Goal: Information Seeking & Learning: Learn about a topic

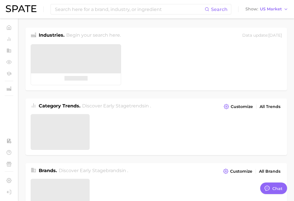
type textarea "x"
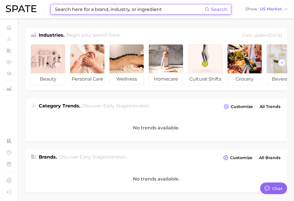
click at [123, 12] on input at bounding box center [129, 9] width 150 height 10
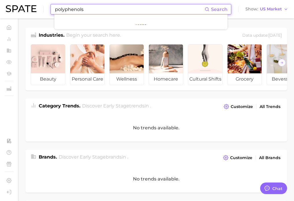
type input "polyphenols"
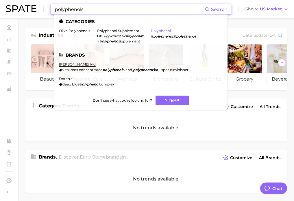
click at [163, 30] on link "polyphenol" at bounding box center [161, 31] width 20 height 4
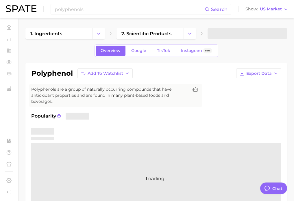
type textarea "x"
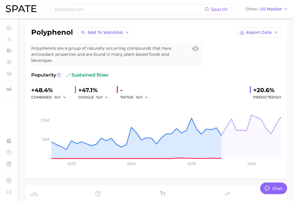
scroll to position [42, 0]
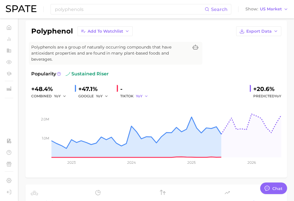
click at [146, 96] on icon "button" at bounding box center [146, 96] width 4 height 4
click at [149, 118] on button "QoQ" at bounding box center [168, 116] width 64 height 10
click at [145, 96] on button "QoQ" at bounding box center [143, 96] width 14 height 7
click at [148, 124] on button "MoM" at bounding box center [168, 126] width 64 height 10
click at [144, 97] on span "MoM" at bounding box center [140, 96] width 9 height 5
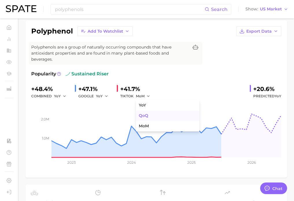
click at [148, 116] on span "QoQ" at bounding box center [144, 115] width 10 height 5
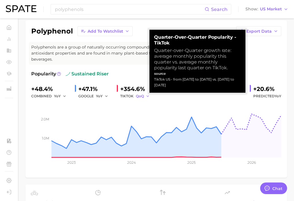
click at [143, 96] on span "QoQ" at bounding box center [140, 96] width 8 height 5
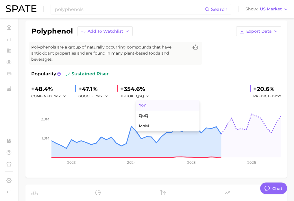
click at [144, 106] on span "YoY" at bounding box center [142, 105] width 7 height 5
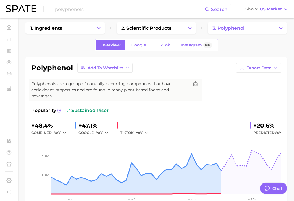
scroll to position [2, 0]
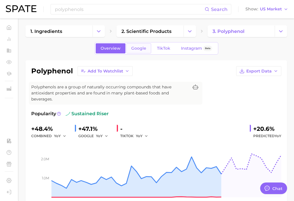
click at [142, 49] on span "Google" at bounding box center [138, 48] width 15 height 5
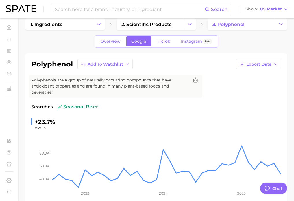
scroll to position [10, 0]
click at [159, 46] on link "TikTok" at bounding box center [163, 41] width 23 height 10
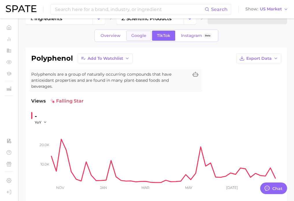
scroll to position [12, 0]
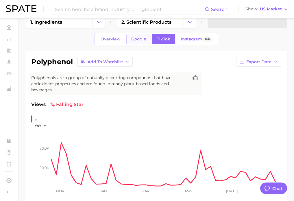
click at [143, 42] on link "Google" at bounding box center [138, 39] width 25 height 10
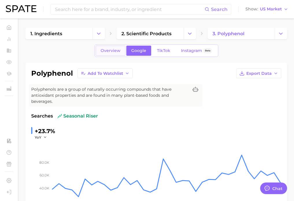
click at [119, 55] on link "Overview" at bounding box center [111, 51] width 30 height 10
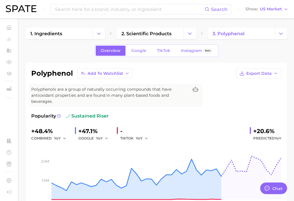
click at [132, 137] on div "TIKTOK YoY" at bounding box center [136, 138] width 32 height 7
click at [145, 139] on icon "button" at bounding box center [146, 139] width 4 height 4
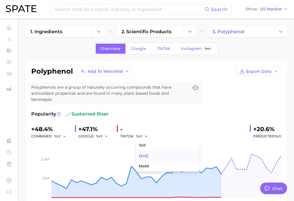
click at [147, 153] on button "QoQ" at bounding box center [168, 156] width 64 height 10
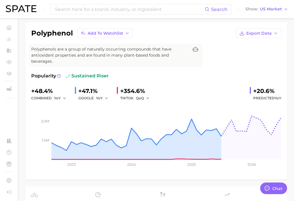
scroll to position [41, 0]
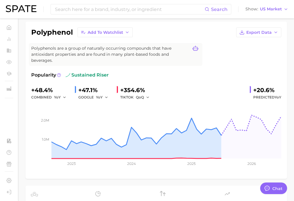
click at [195, 48] on icon at bounding box center [196, 49] width 6 height 6
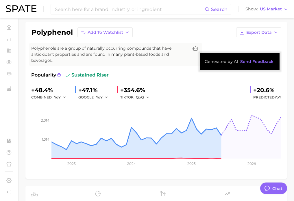
click at [212, 47] on div "polyphenol Add to Watchlist Export Data Polyphenols are a group of naturally oc…" at bounding box center [156, 100] width 250 height 146
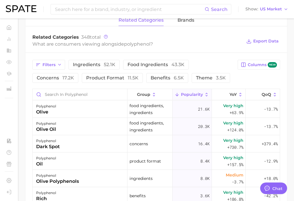
scroll to position [287, 0]
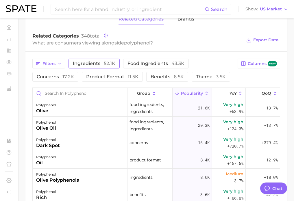
click at [93, 63] on span "ingredients 52.1k" at bounding box center [94, 63] width 43 height 5
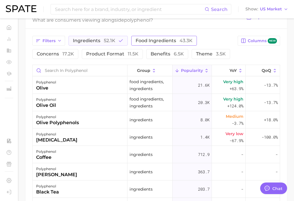
scroll to position [309, 0]
click at [122, 40] on icon "button" at bounding box center [120, 40] width 5 height 5
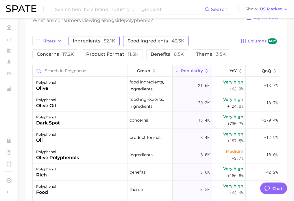
click at [142, 40] on span "food ingredients 43.3k" at bounding box center [156, 41] width 57 height 5
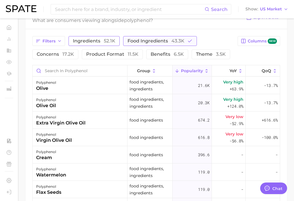
click at [142, 40] on span "food ingredients 43.3k" at bounding box center [156, 41] width 57 height 5
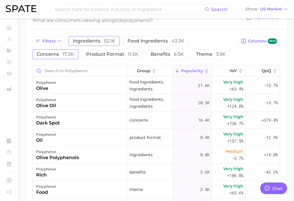
click at [75, 54] on button "concerns 17.2k" at bounding box center [55, 54] width 46 height 10
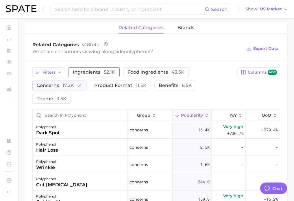
scroll to position [255, 0]
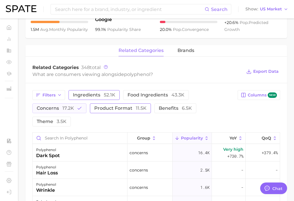
click at [118, 106] on span "product format 11.5k" at bounding box center [120, 108] width 52 height 5
click at [79, 103] on div "Filters ingredients 52.1k food ingredients 43.3k concerns 17.2k product format …" at bounding box center [133, 108] width 202 height 36
click at [78, 110] on icon "button" at bounding box center [79, 108] width 5 height 5
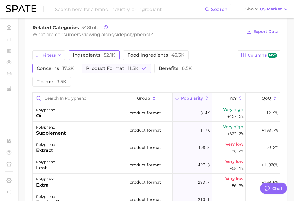
scroll to position [296, 0]
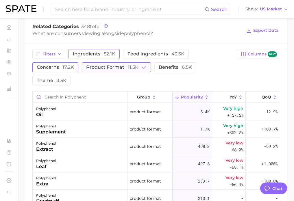
click at [130, 67] on span "11.5k" at bounding box center [133, 67] width 11 height 5
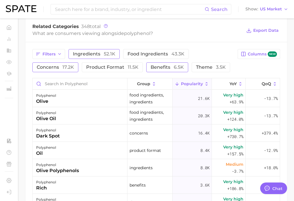
click at [164, 69] on span "benefits 6.5k" at bounding box center [167, 67] width 33 height 5
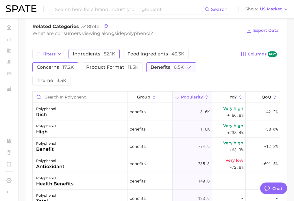
click at [165, 69] on span "benefits 6.5k" at bounding box center [167, 67] width 33 height 5
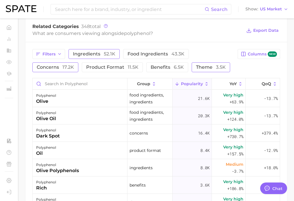
click at [211, 72] on div "Filters ingredients 52.1k food ingredients 43.3k concerns 17.2k product format …" at bounding box center [156, 164] width 262 height 244
click at [211, 72] on button "theme 3.5k" at bounding box center [211, 67] width 38 height 10
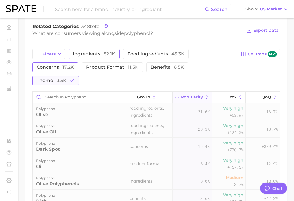
scroll to position [292, 0]
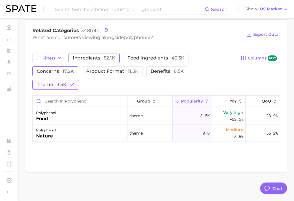
click at [71, 86] on icon "button" at bounding box center [71, 84] width 5 height 5
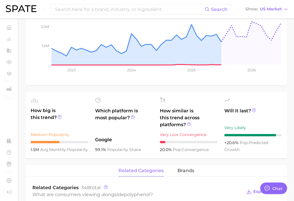
scroll to position [6, 0]
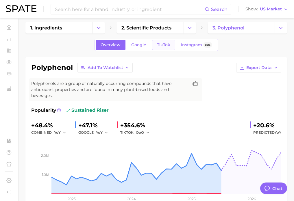
click at [160, 47] on span "TikTok" at bounding box center [163, 45] width 13 height 5
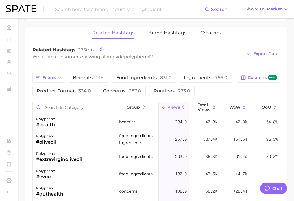
scroll to position [443, 0]
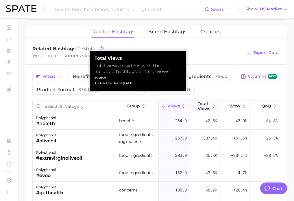
click at [211, 104] on icon at bounding box center [213, 106] width 5 height 5
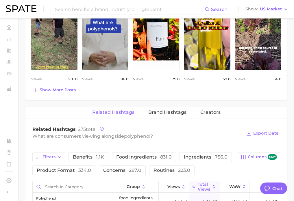
scroll to position [418, 0]
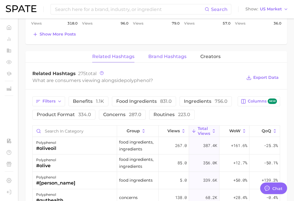
click at [162, 51] on button "Brand Hashtags" at bounding box center [167, 56] width 38 height 11
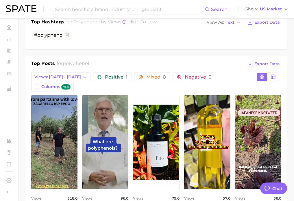
scroll to position [189, 0]
